Goal: Task Accomplishment & Management: Complete application form

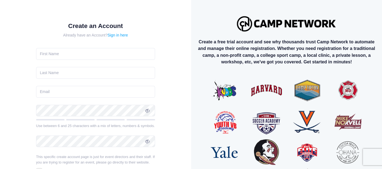
click at [83, 47] on form "Create an Account Already have an Account? Sign in here Use between 6 and 25 ch…" at bounding box center [95, 114] width 119 height 185
click at [84, 51] on input "text" at bounding box center [95, 54] width 119 height 12
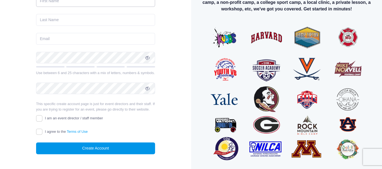
scroll to position [54, 0]
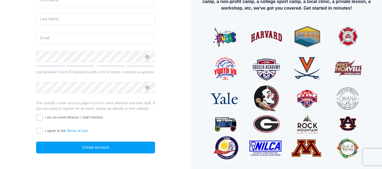
click at [40, 116] on input "I am an event director / staff member" at bounding box center [39, 117] width 6 height 6
checkbox input "true"
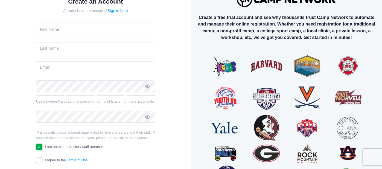
scroll to position [24, 0]
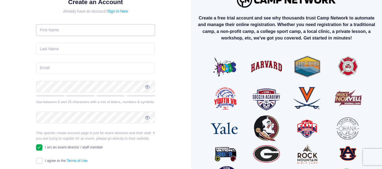
click at [133, 27] on input "text" at bounding box center [95, 30] width 119 height 12
click at [114, 47] on input "text" at bounding box center [95, 49] width 119 height 12
click at [41, 30] on input "cassie" at bounding box center [95, 30] width 119 height 12
type input "Cassie"
click at [67, 47] on input "text" at bounding box center [95, 49] width 119 height 12
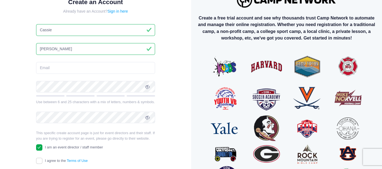
type input "[PERSON_NAME]"
click at [73, 74] on form "Create an Account Already have an Account? Sign in here [PERSON_NAME] Use betwe…" at bounding box center [95, 90] width 119 height 185
click at [76, 68] on input "email" at bounding box center [95, 68] width 119 height 12
click at [150, 151] on form "Create an Account Already have an Account? Sign in here [PERSON_NAME] Use betwe…" at bounding box center [95, 90] width 119 height 185
click at [177, 127] on div "Create an Account Already have an Account? Sign in here [PERSON_NAME]" at bounding box center [96, 95] width 174 height 220
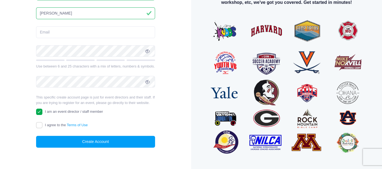
scroll to position [50, 0]
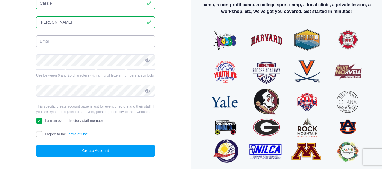
click at [97, 42] on input "email" at bounding box center [95, 41] width 119 height 12
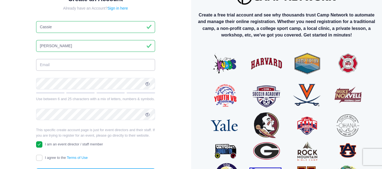
scroll to position [64, 0]
